Goal: Obtain resource: Obtain resource

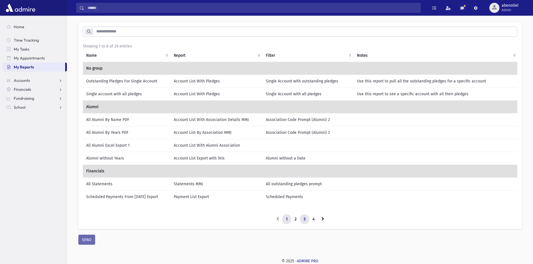
scroll to position [21, 0]
click at [315, 219] on link "4" at bounding box center [313, 220] width 9 height 10
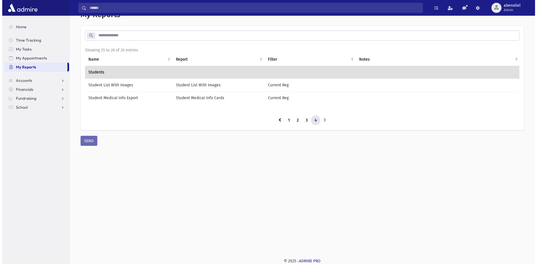
scroll to position [17, 0]
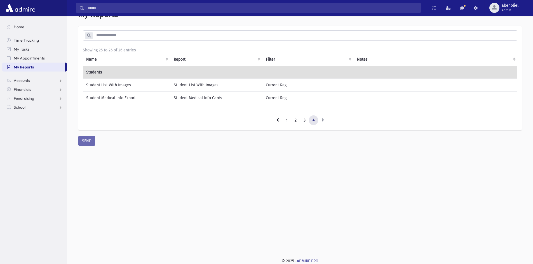
click at [108, 83] on td "Student List With Images" at bounding box center [127, 85] width 88 height 13
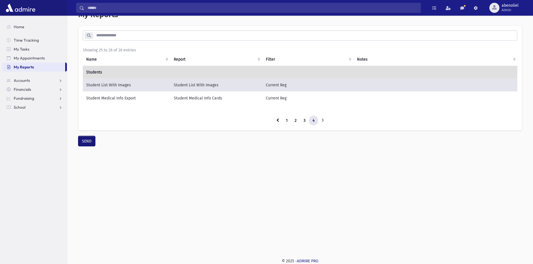
click at [87, 142] on button "SEND" at bounding box center [86, 141] width 17 height 10
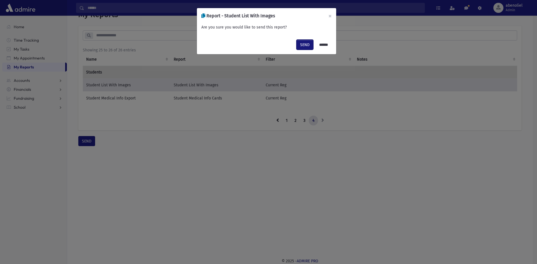
click at [299, 43] on button "SEND" at bounding box center [305, 45] width 17 height 10
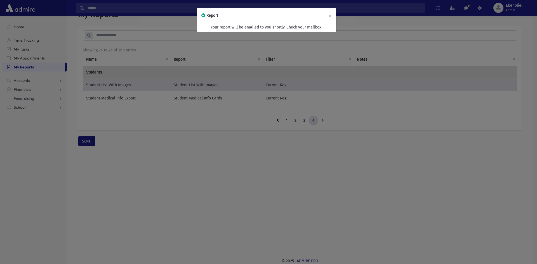
click at [306, 123] on div "Report × Your report will be emailed to you shortly. Check your mailbox." at bounding box center [268, 132] width 537 height 264
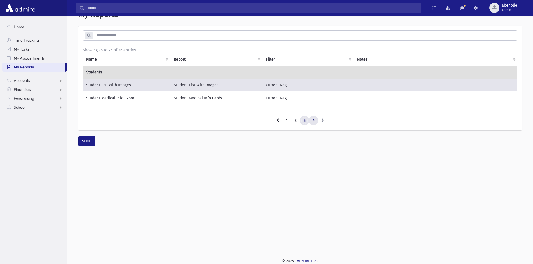
click at [304, 121] on link "3" at bounding box center [304, 121] width 9 height 10
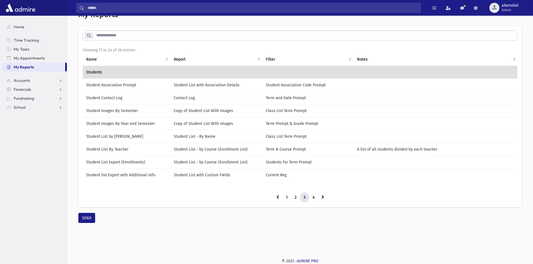
click at [144, 175] on td "Student list Export with Additional Info" at bounding box center [127, 175] width 88 height 13
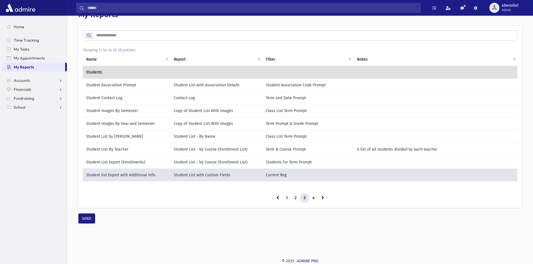
click at [196, 176] on td "Student List with Custom Fields" at bounding box center [216, 175] width 92 height 13
click at [273, 177] on td "Current Reg" at bounding box center [307, 175] width 91 height 13
click at [84, 223] on button "SEND" at bounding box center [86, 219] width 17 height 10
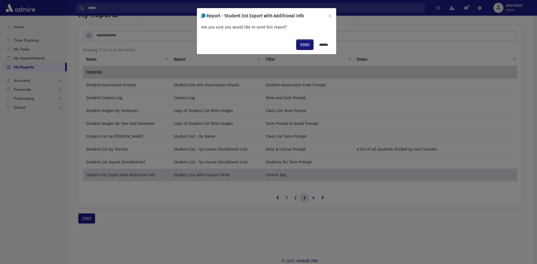
click at [302, 47] on button "SEND" at bounding box center [305, 45] width 17 height 10
